Goal: Information Seeking & Learning: Learn about a topic

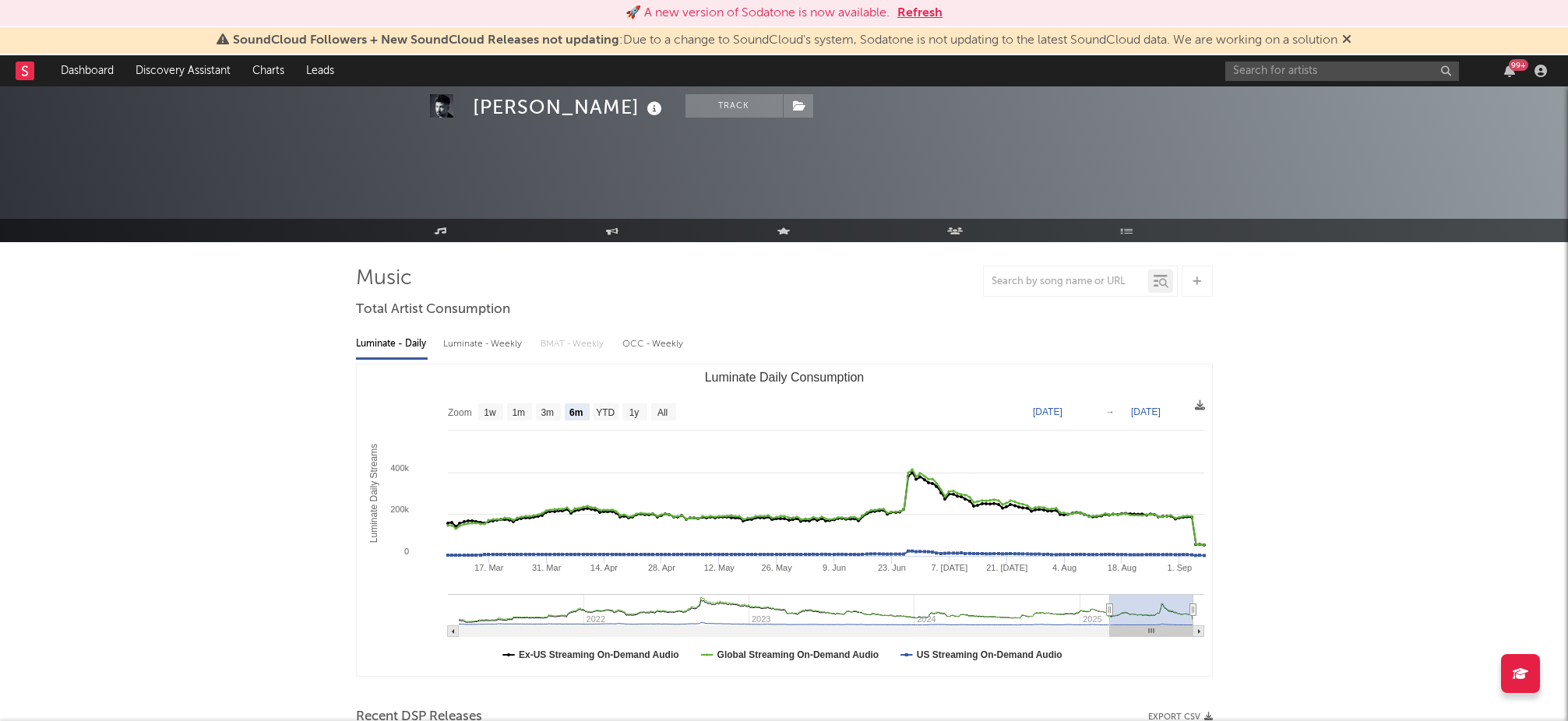
select select "6m"
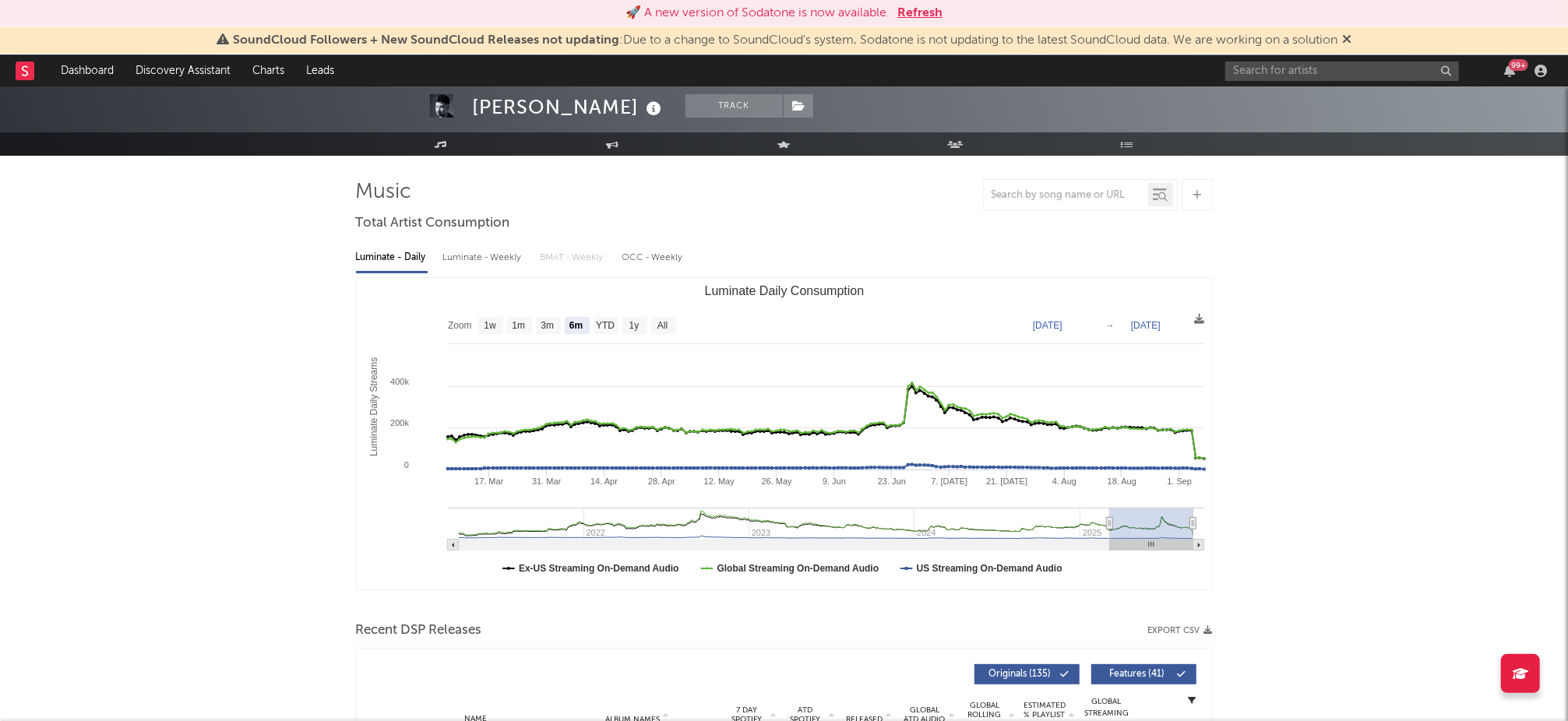
scroll to position [86, 0]
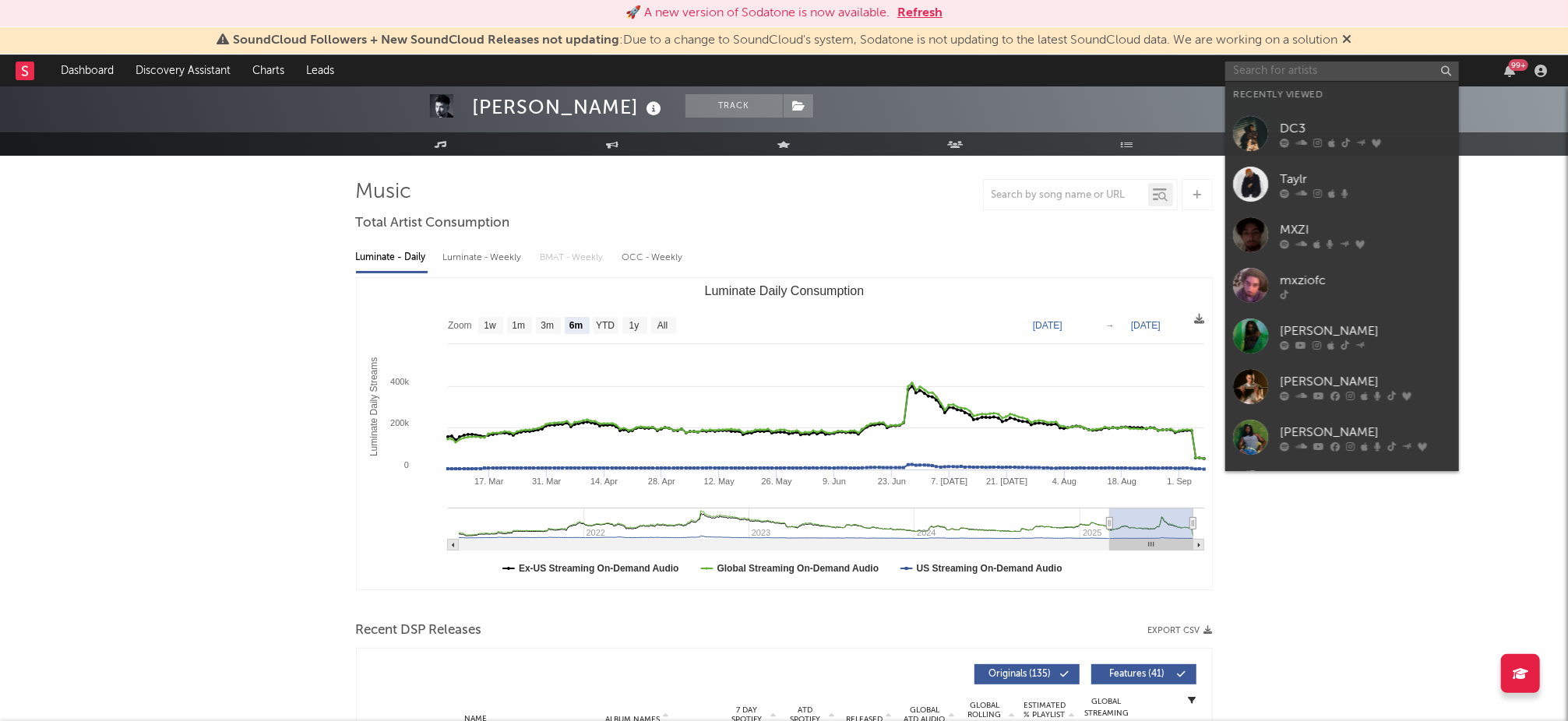
paste input "[PERSON_NAME]"
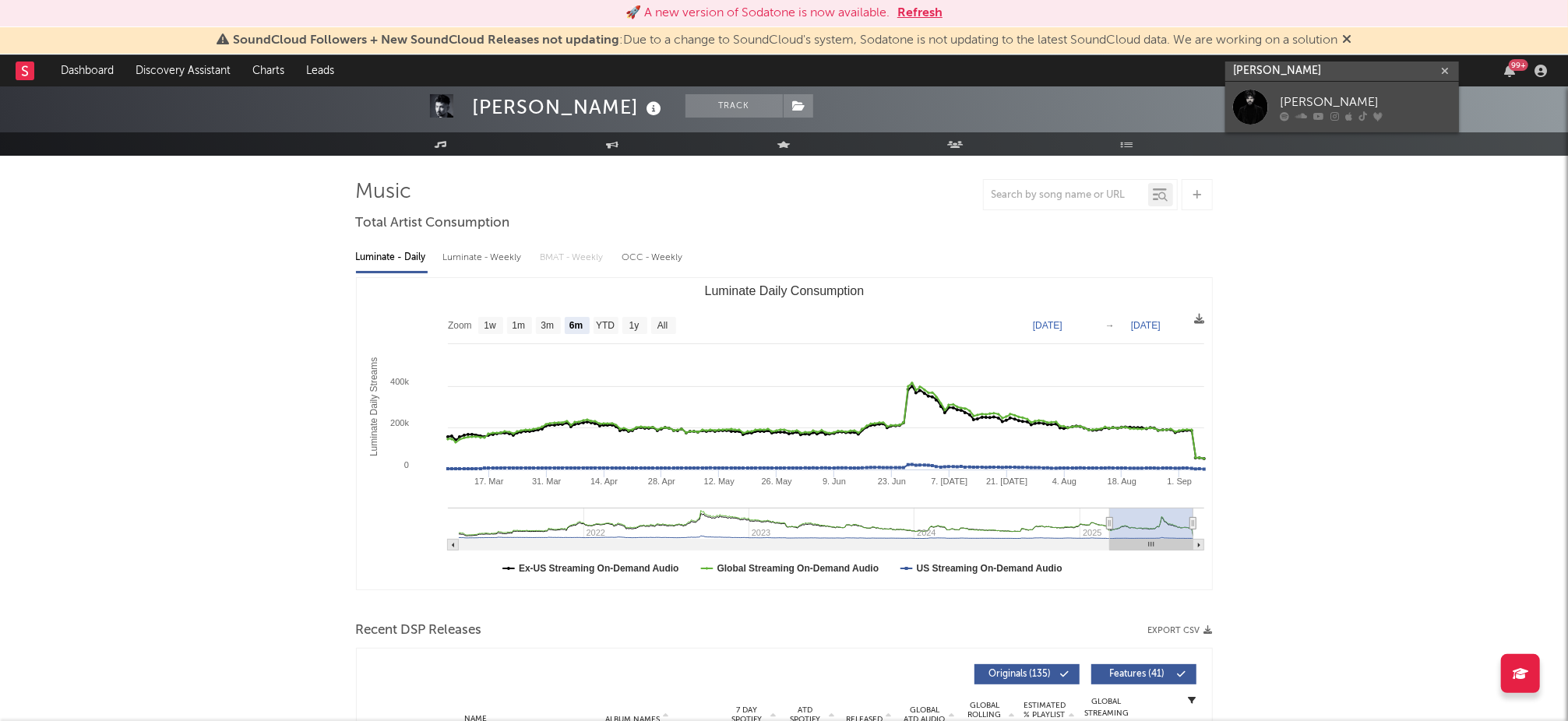
type input "[PERSON_NAME]"
click at [1389, 108] on div "[PERSON_NAME]" at bounding box center [1365, 102] width 171 height 19
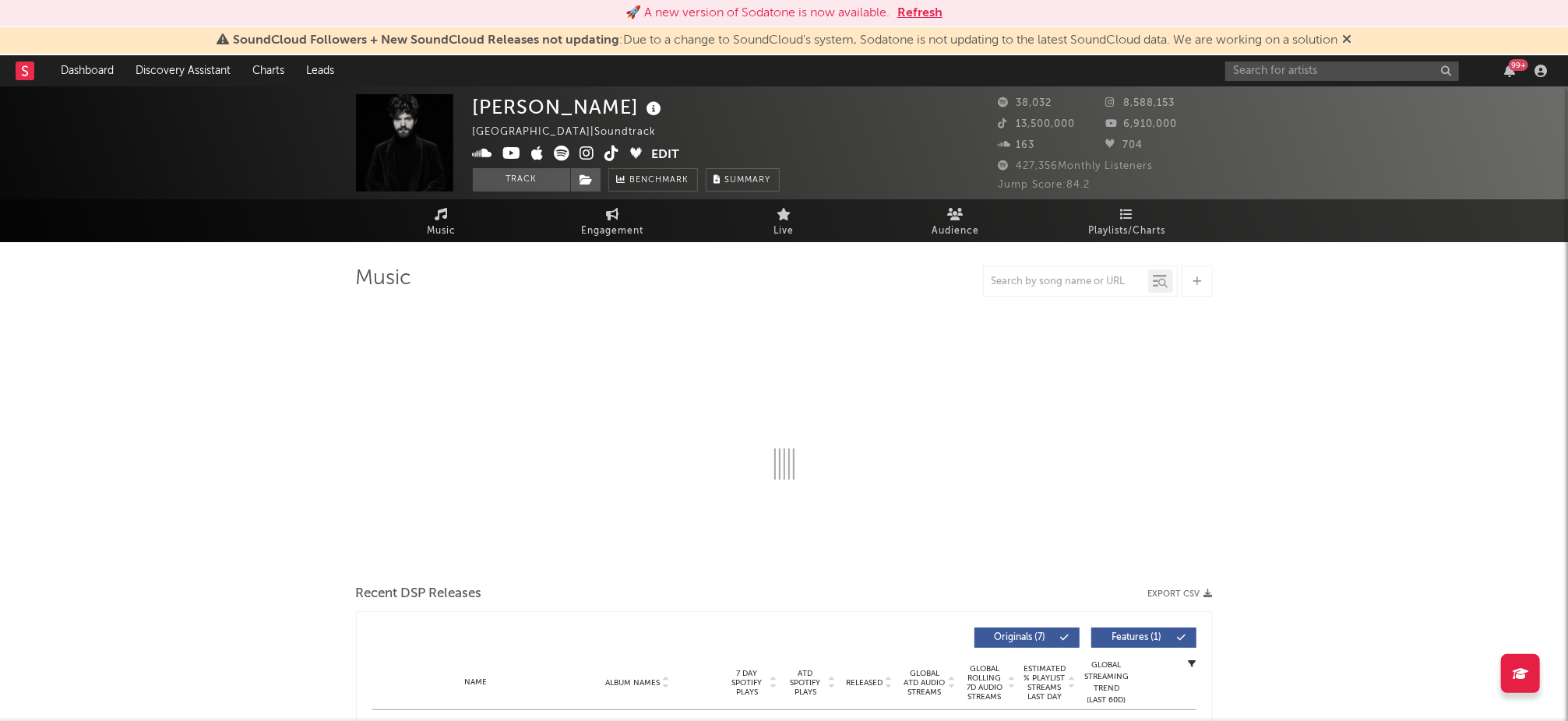
select select "6m"
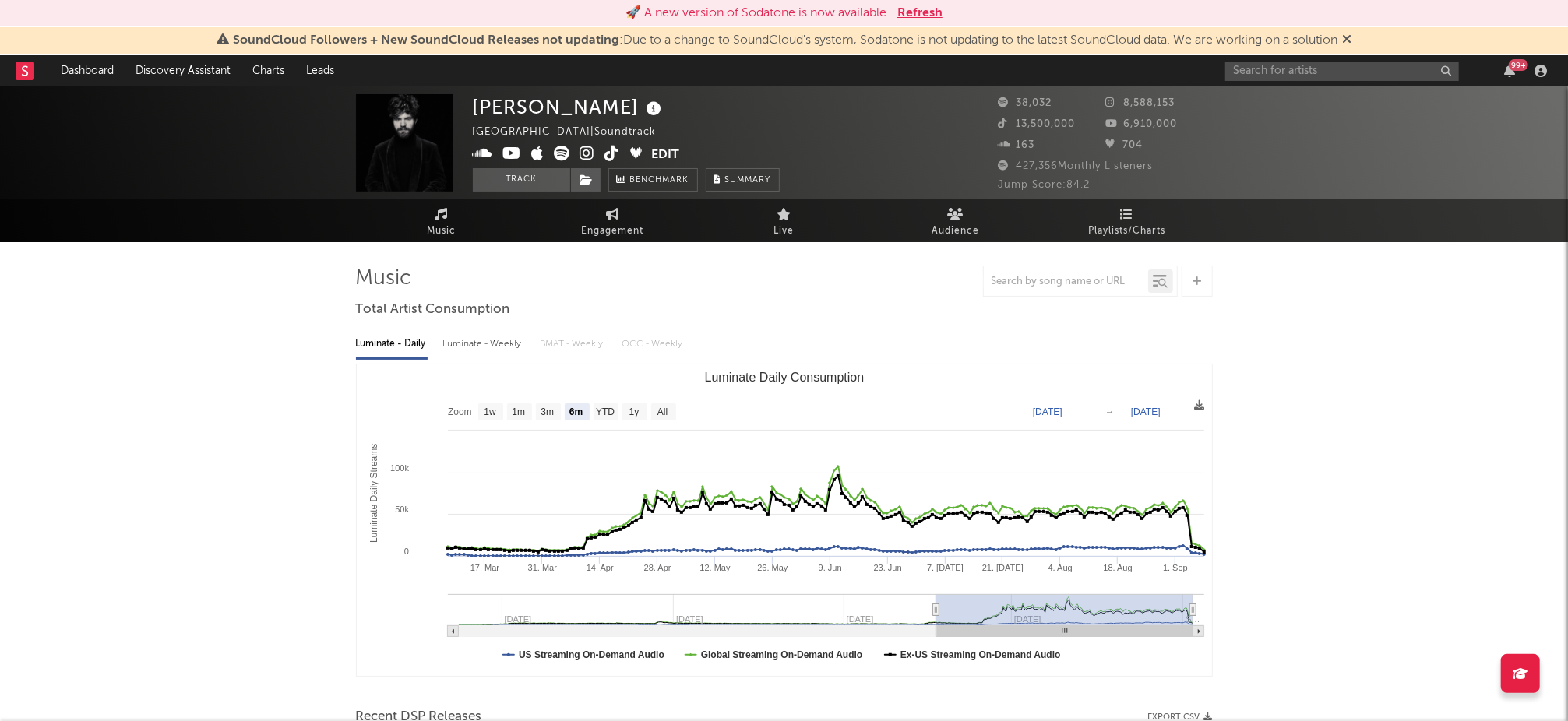
click at [1352, 43] on icon at bounding box center [1347, 39] width 9 height 12
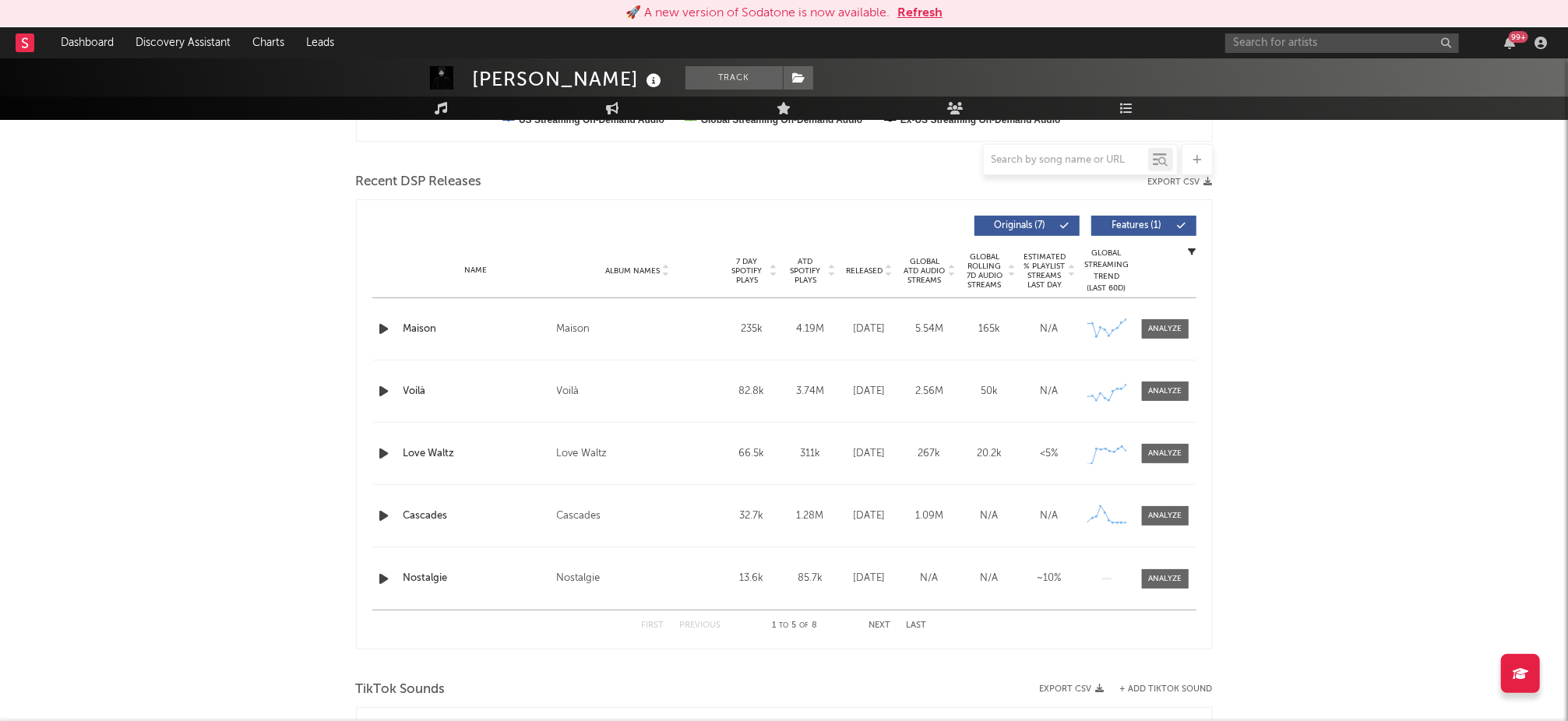
scroll to position [519, 0]
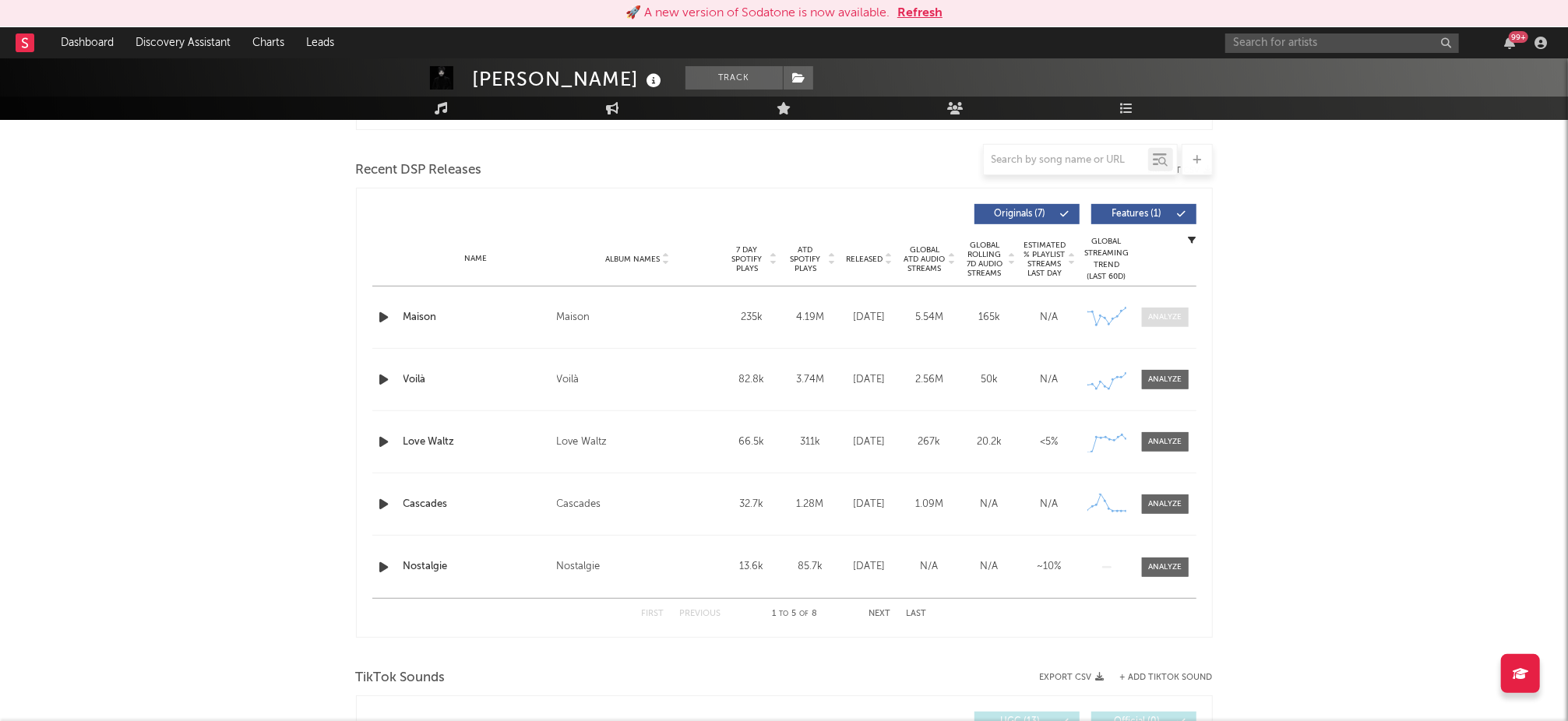
click at [1154, 313] on div at bounding box center [1164, 318] width 33 height 11
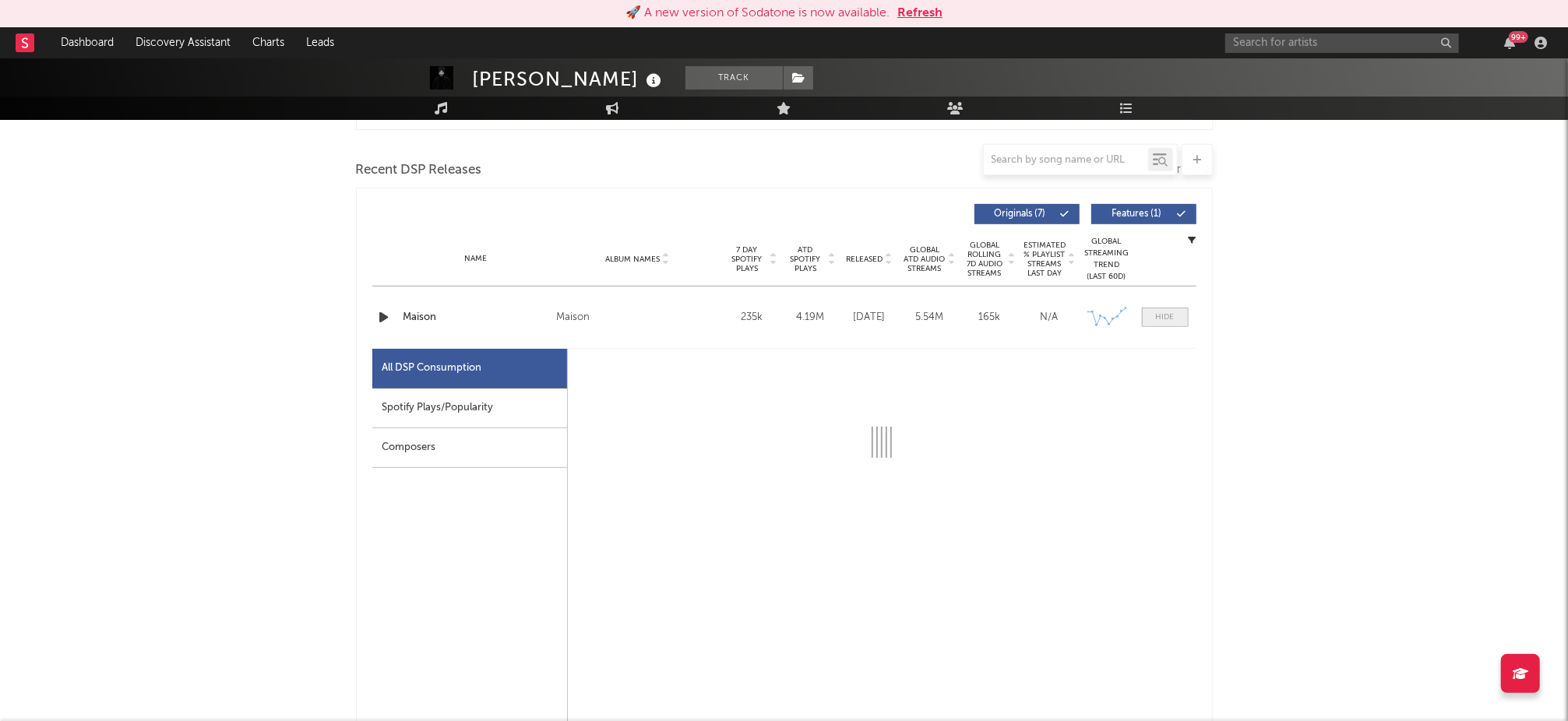
select select "1w"
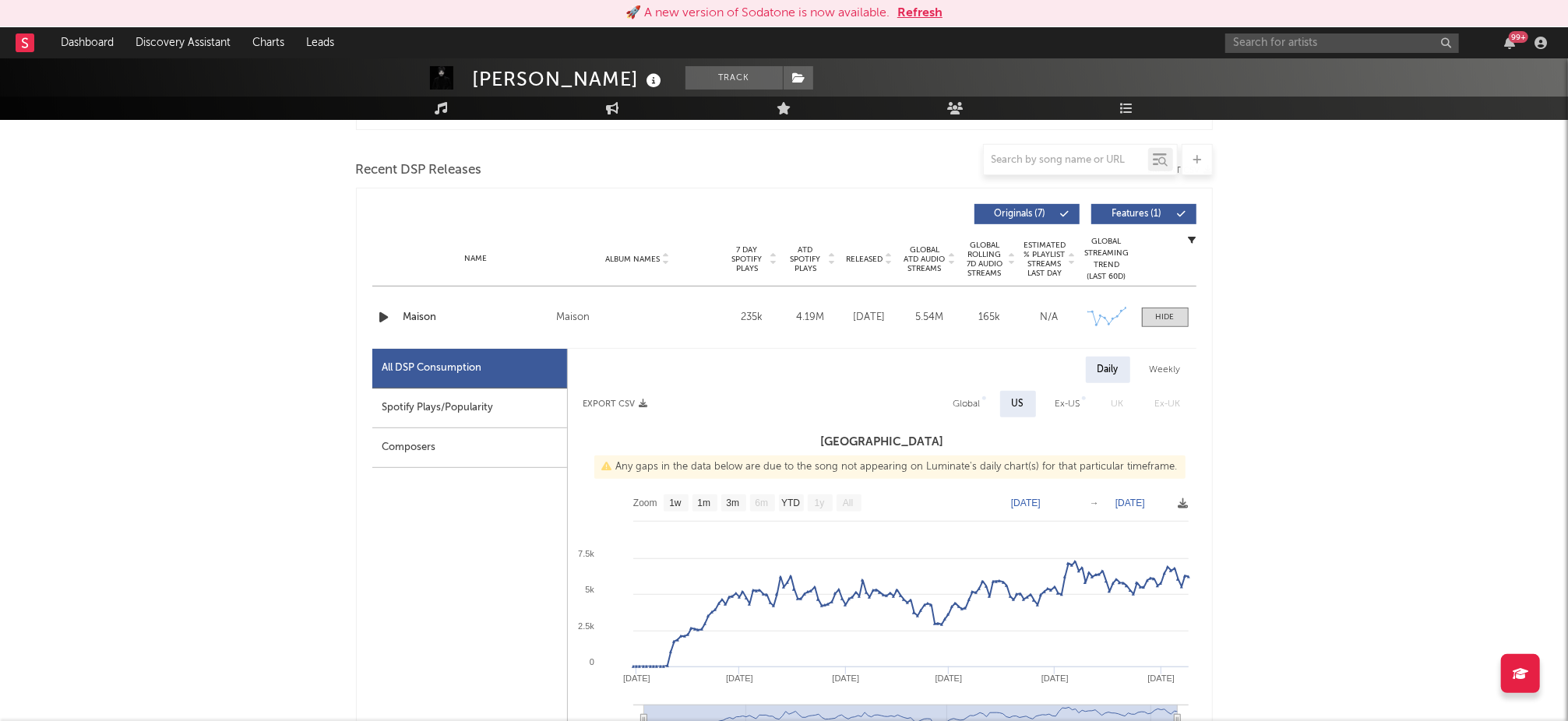
click at [968, 401] on div "Global" at bounding box center [967, 404] width 27 height 19
select select "1w"
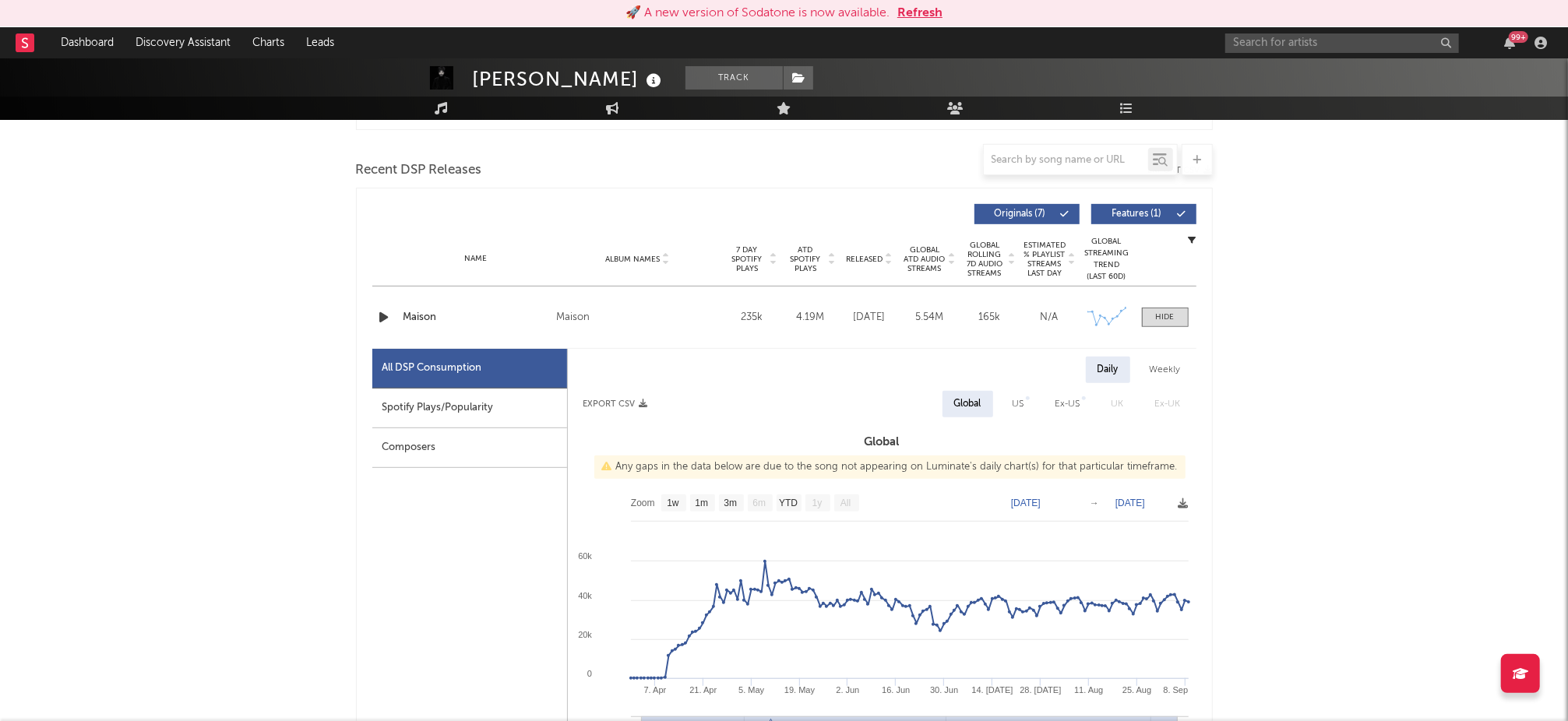
click at [1162, 366] on div "Weekly" at bounding box center [1165, 369] width 55 height 26
select select "1w"
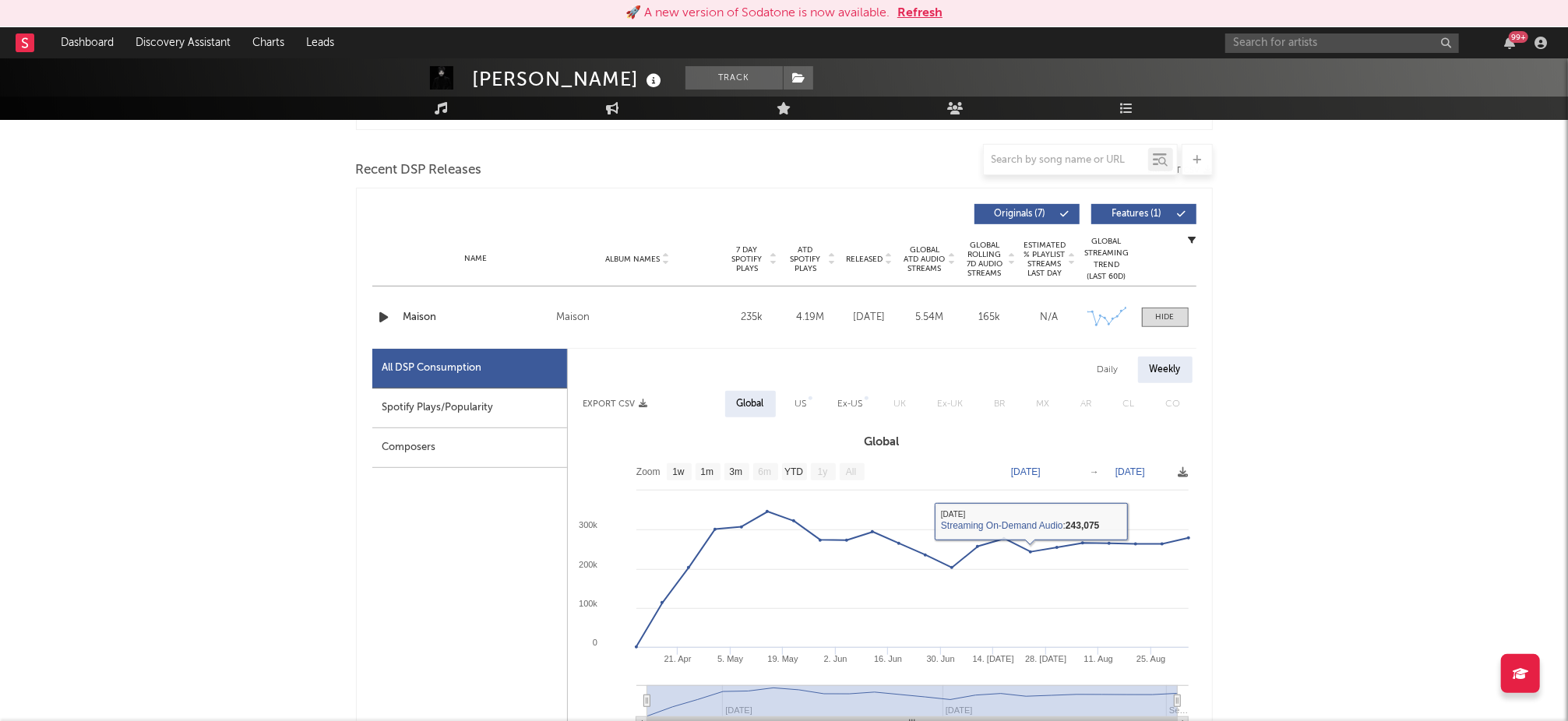
click at [855, 403] on div "Ex-US" at bounding box center [851, 404] width 25 height 19
select select "1w"
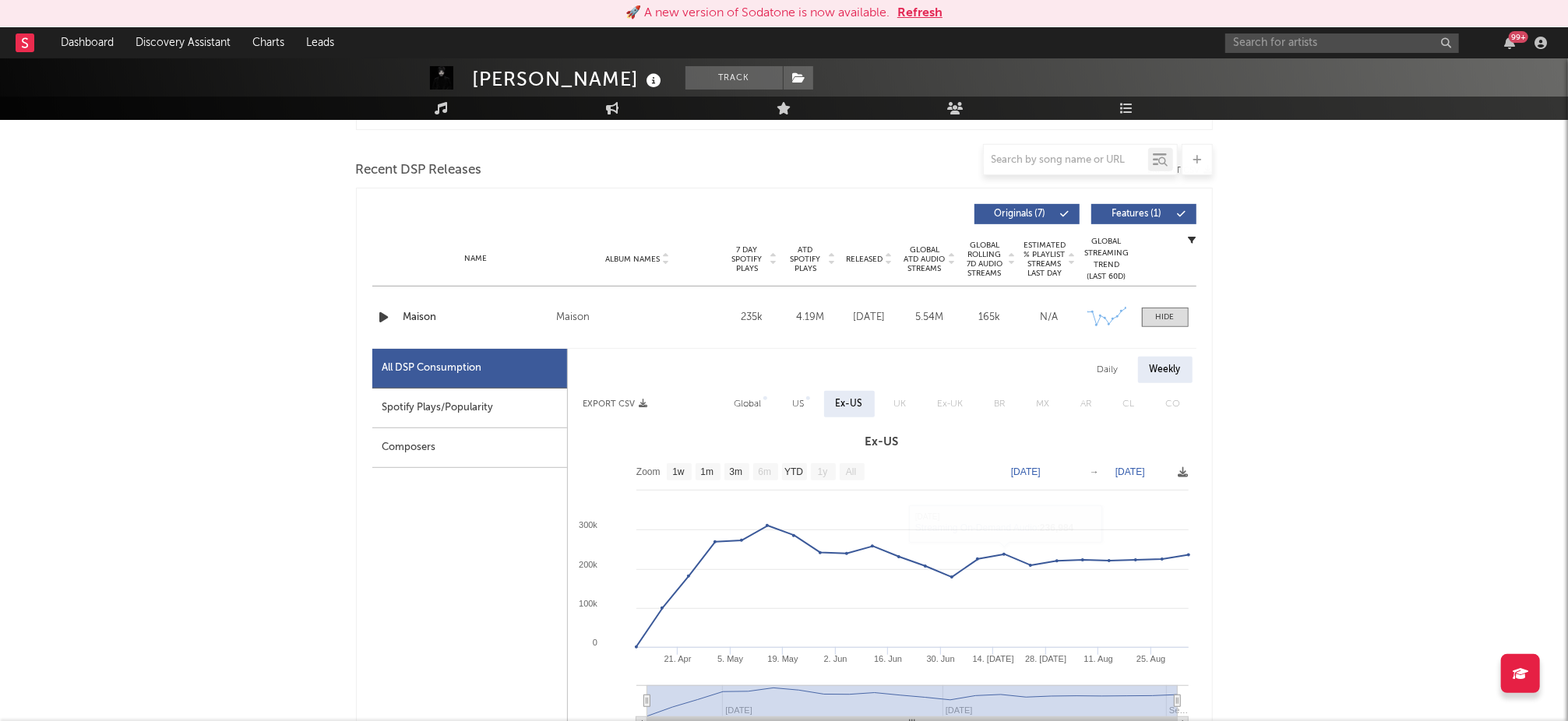
click at [799, 401] on div "US" at bounding box center [799, 404] width 11 height 19
select select "1w"
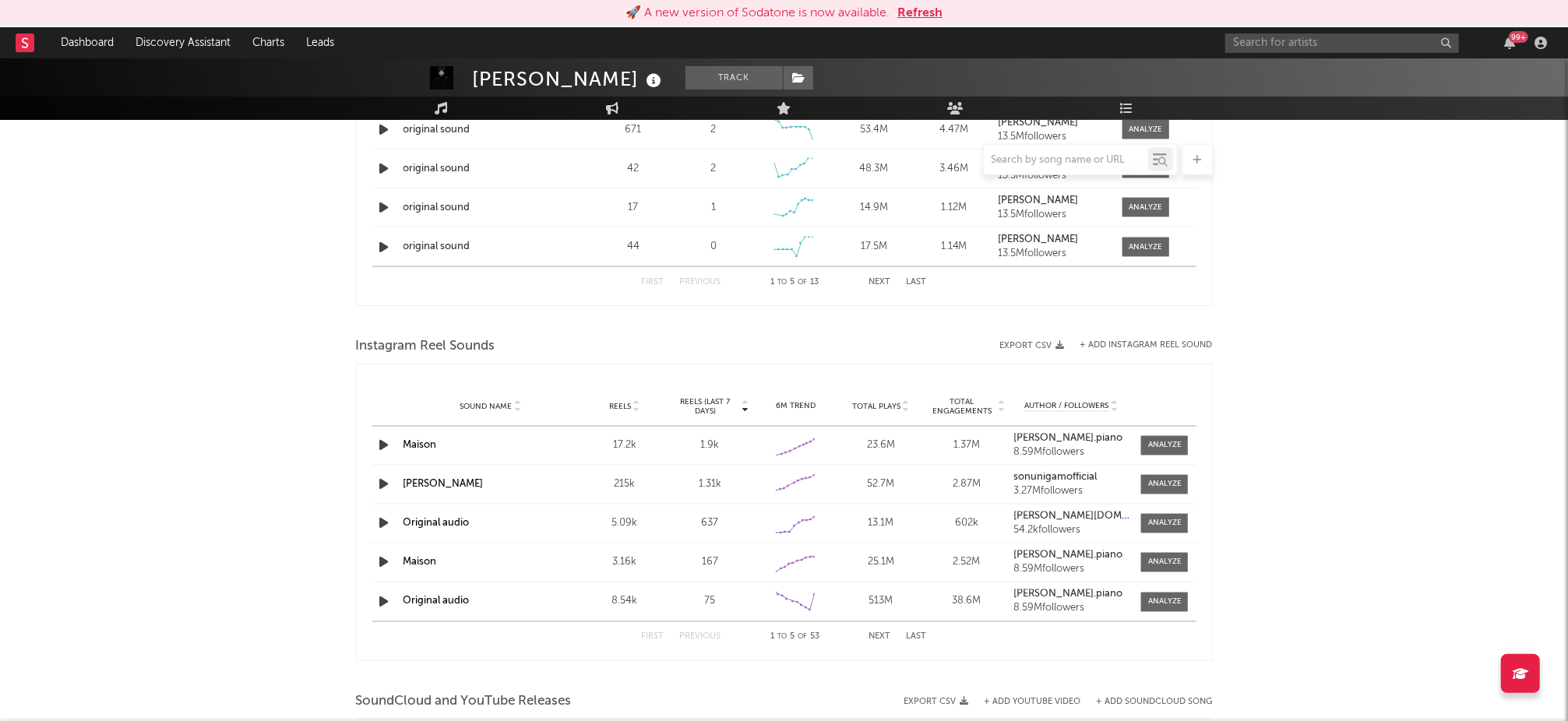
scroll to position [1990, 0]
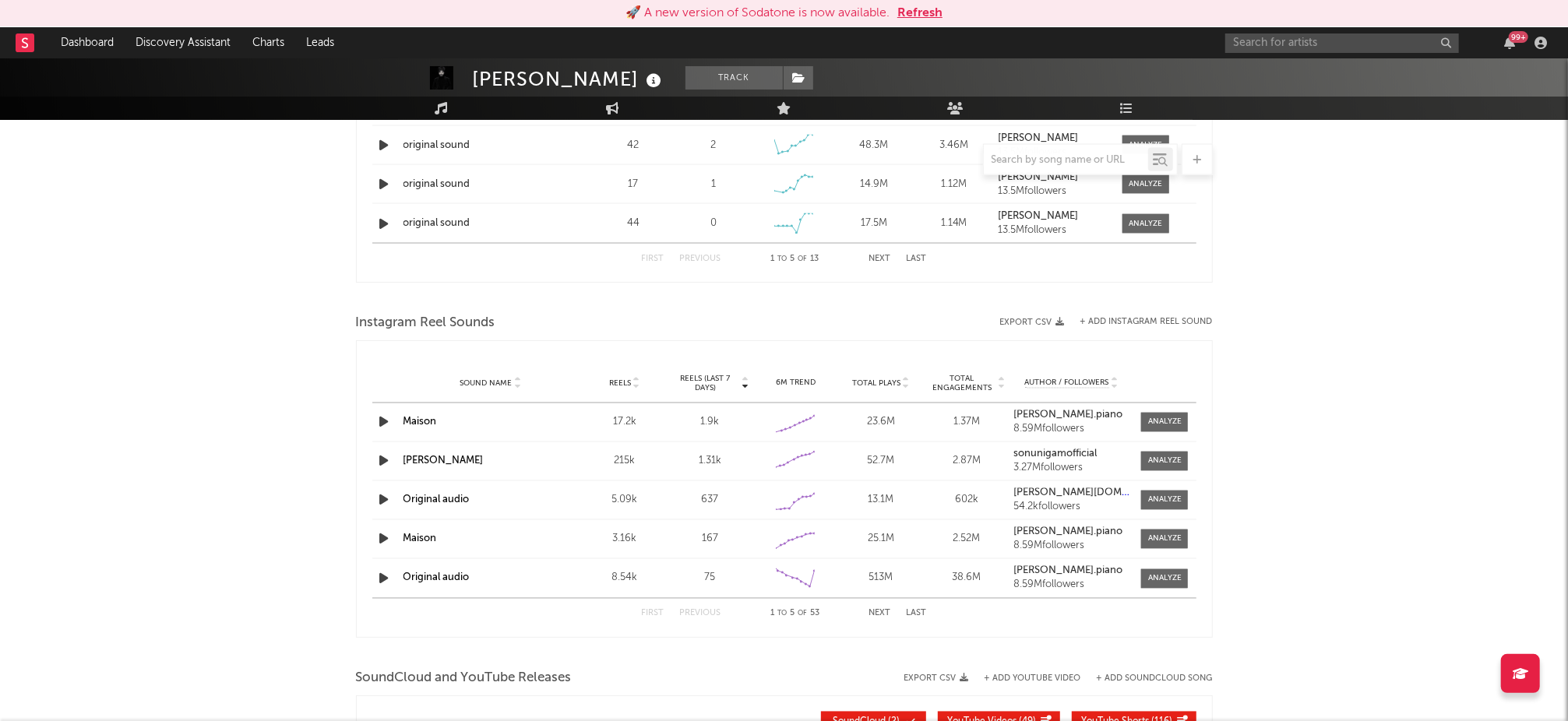
click at [961, 382] on span "Total Engagements" at bounding box center [962, 384] width 69 height 19
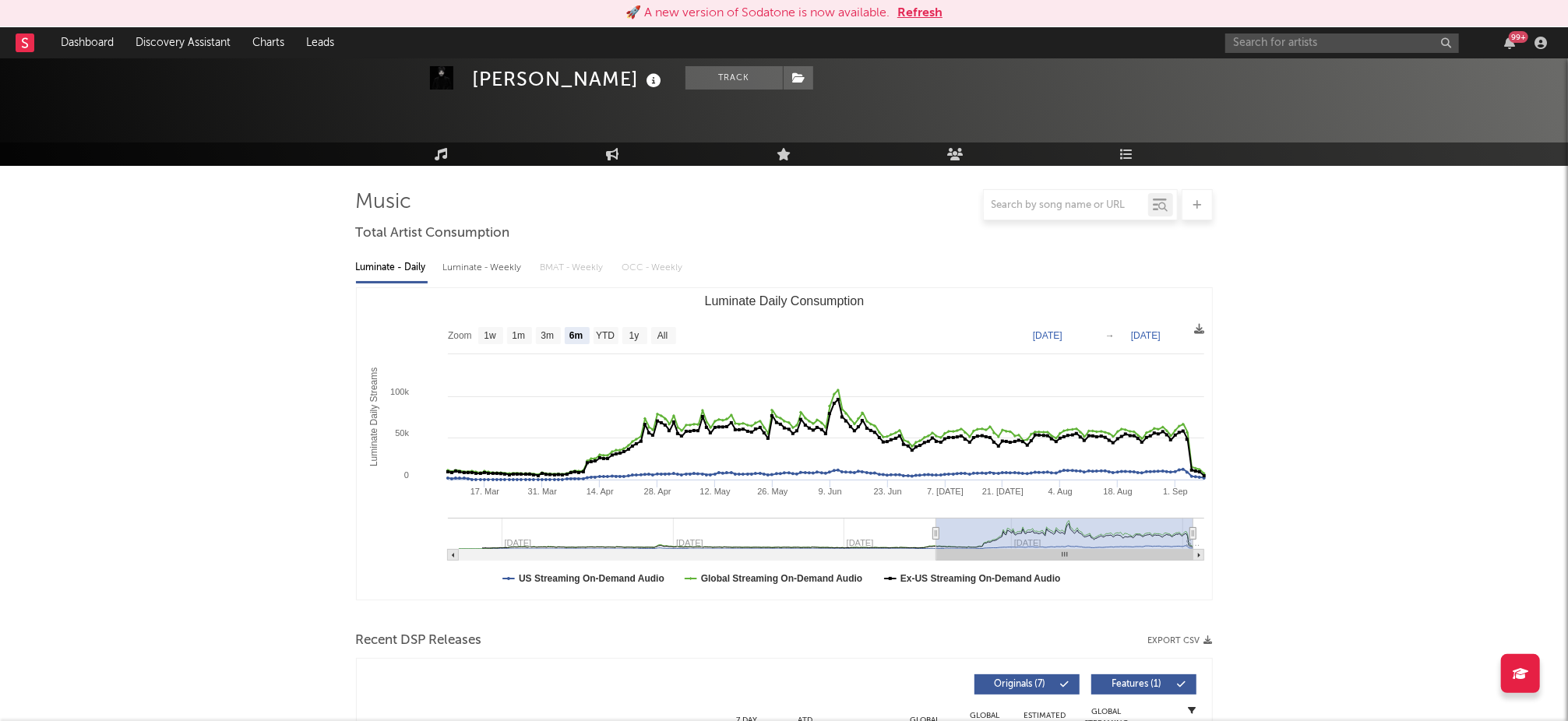
scroll to position [0, 0]
